Goal: Information Seeking & Learning: Understand process/instructions

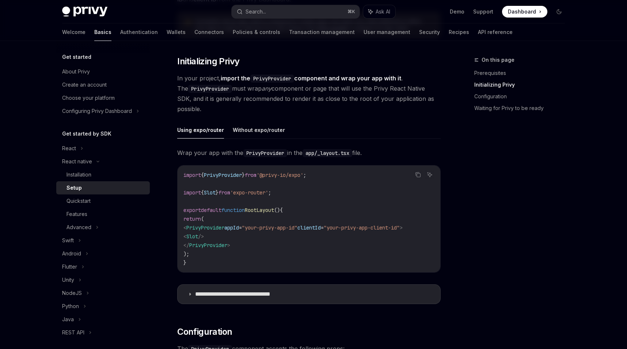
scroll to position [126, 0]
click at [268, 127] on button "Without expo/router" at bounding box center [259, 129] width 52 height 17
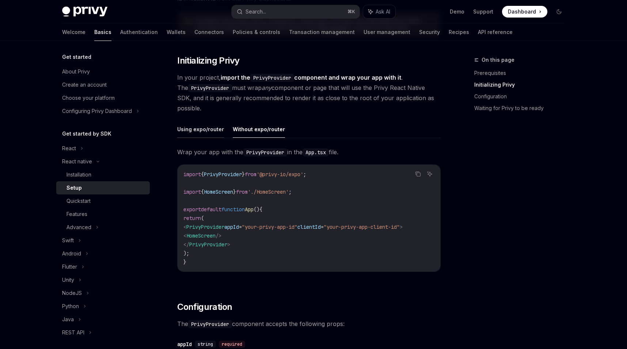
click at [210, 130] on button "Using expo/router" at bounding box center [200, 129] width 47 height 17
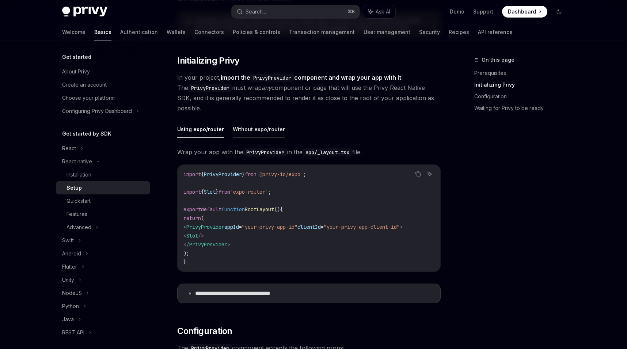
click at [248, 129] on button "Without expo/router" at bounding box center [259, 129] width 52 height 17
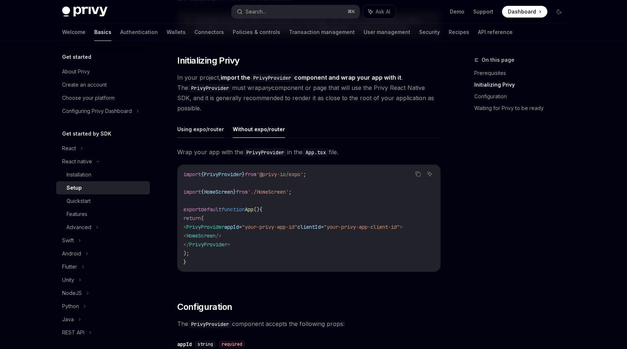
click at [201, 130] on button "Using expo/router" at bounding box center [200, 129] width 47 height 17
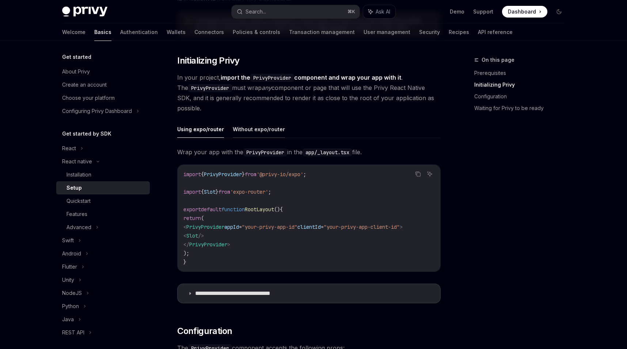
click at [243, 130] on button "Without expo/router" at bounding box center [259, 129] width 52 height 17
type textarea "*"
